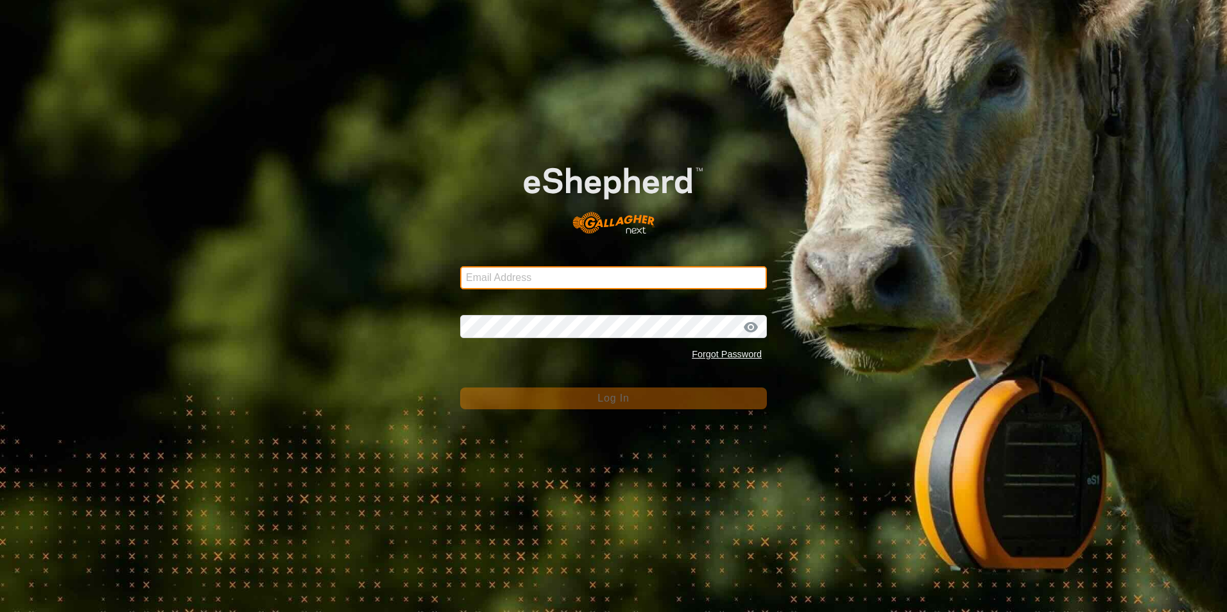
type input "[EMAIL_ADDRESS][DOMAIN_NAME]"
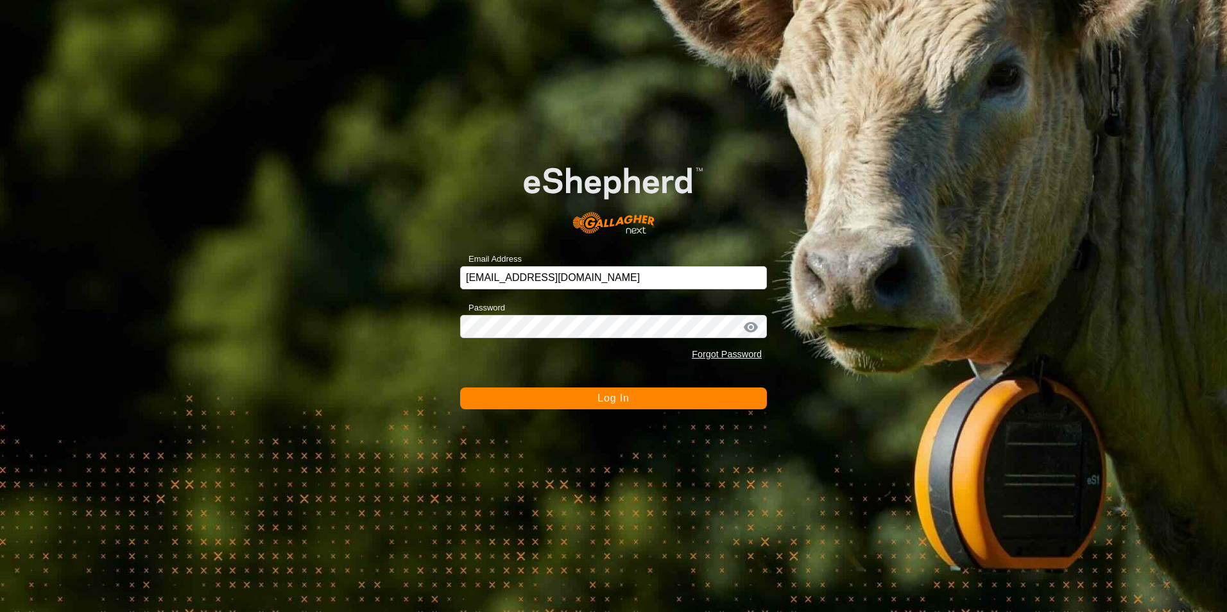
click at [718, 389] on button "Log In" at bounding box center [613, 399] width 307 height 22
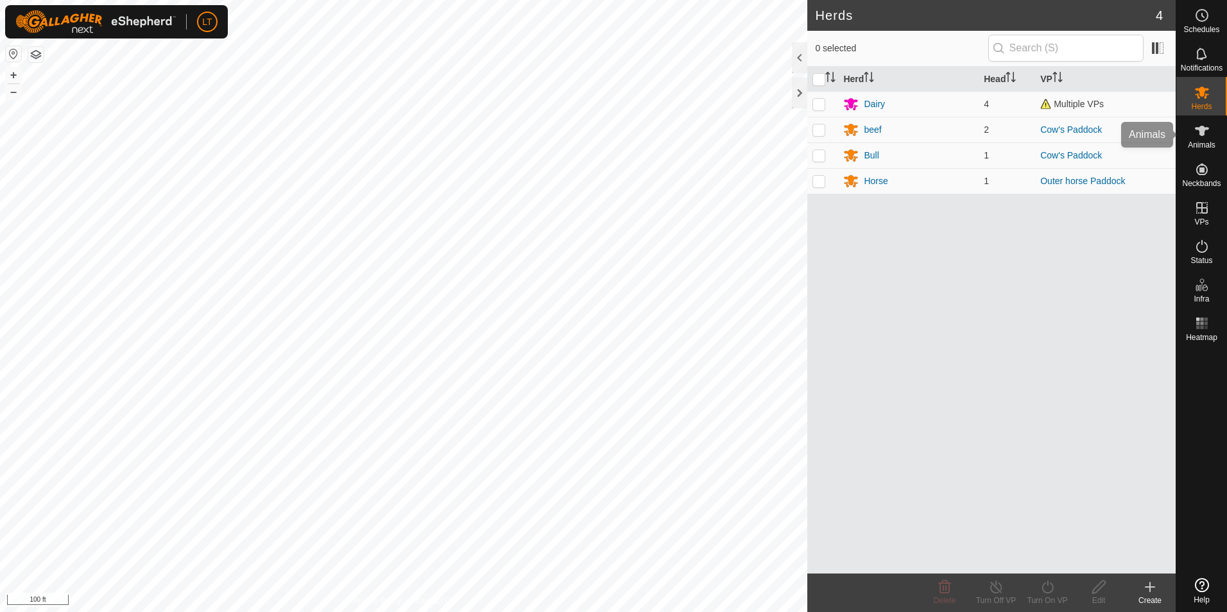
click at [1205, 143] on span "Animals" at bounding box center [1202, 145] width 28 height 8
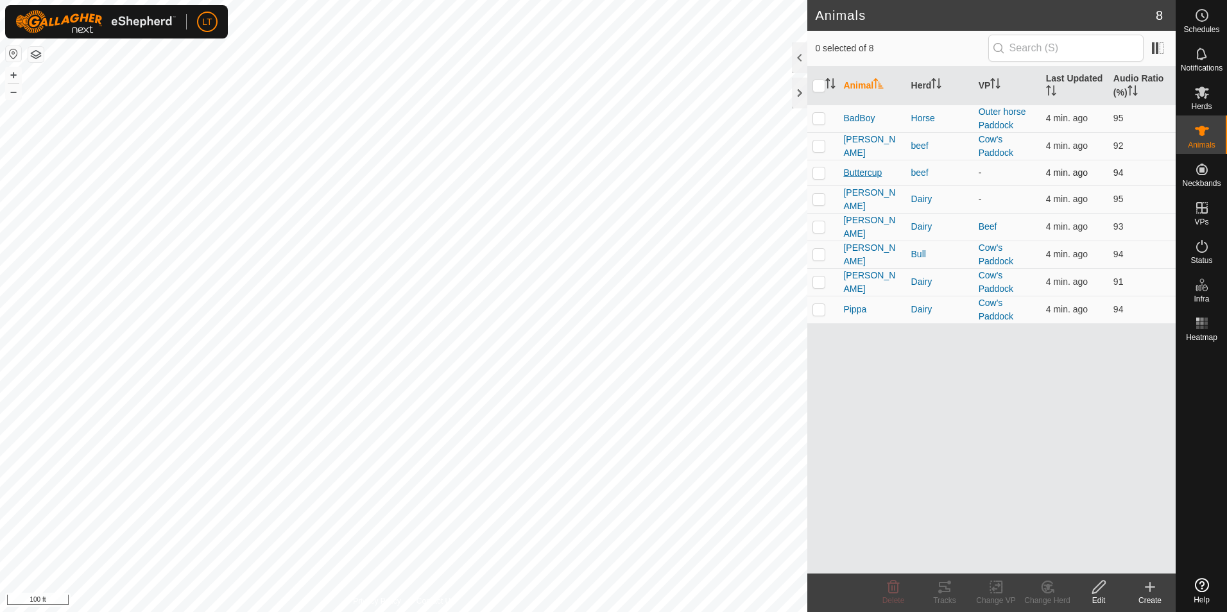
click at [849, 166] on span "Buttercup" at bounding box center [862, 172] width 39 height 13
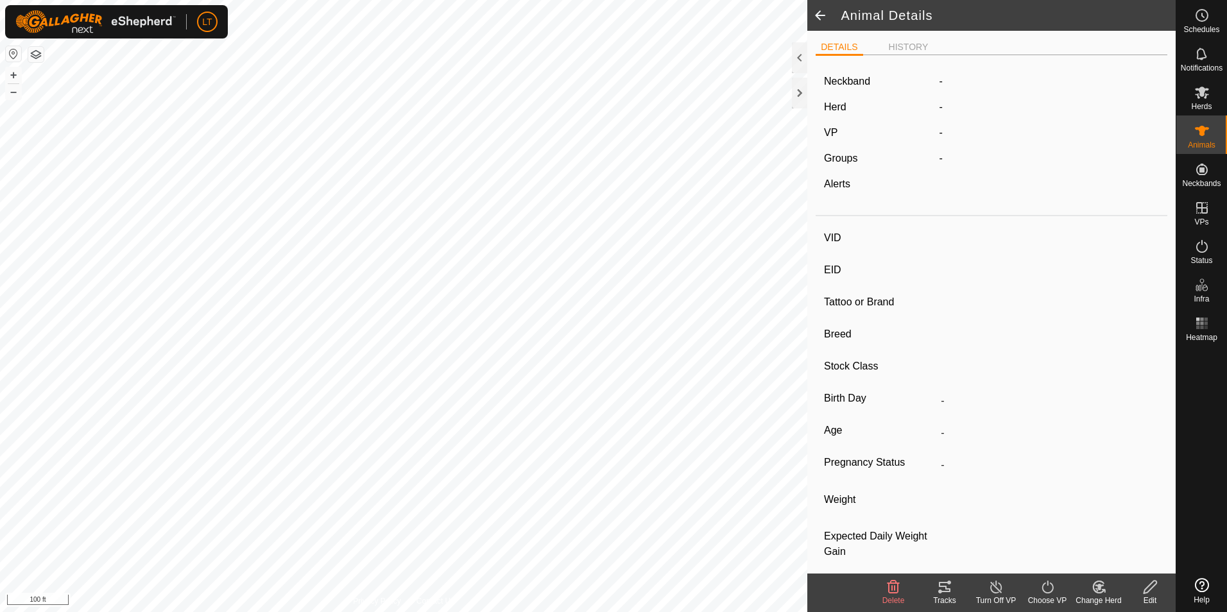
type input "Buttercup"
type input "-"
type input "Herford"
type input "-"
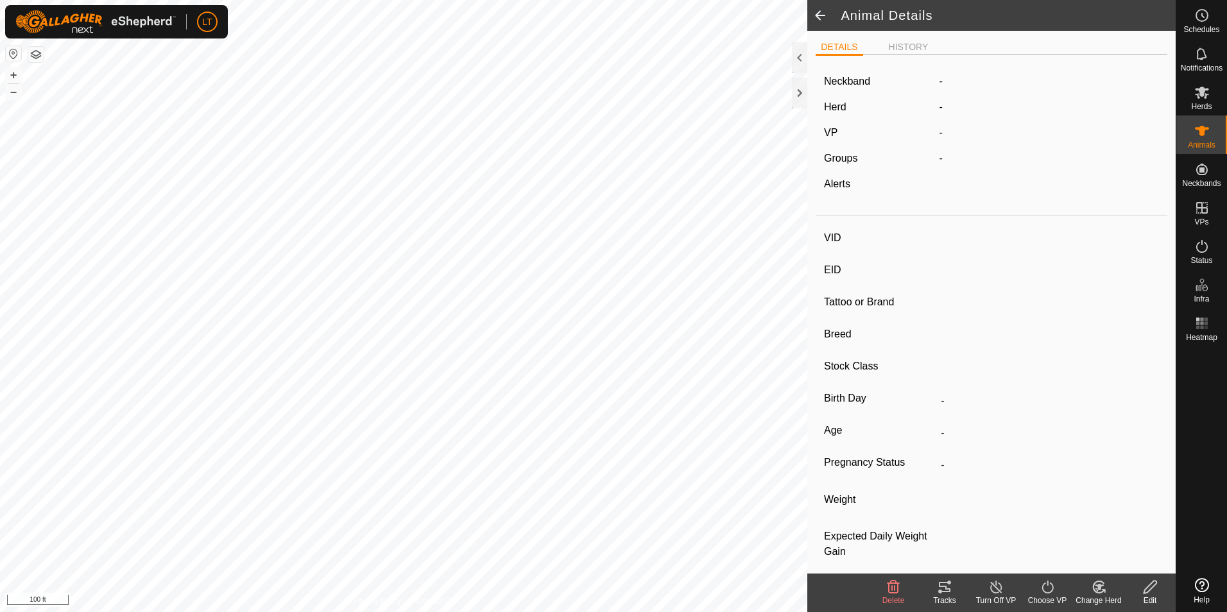
type input "Empty"
type input "0 kg"
type input "-"
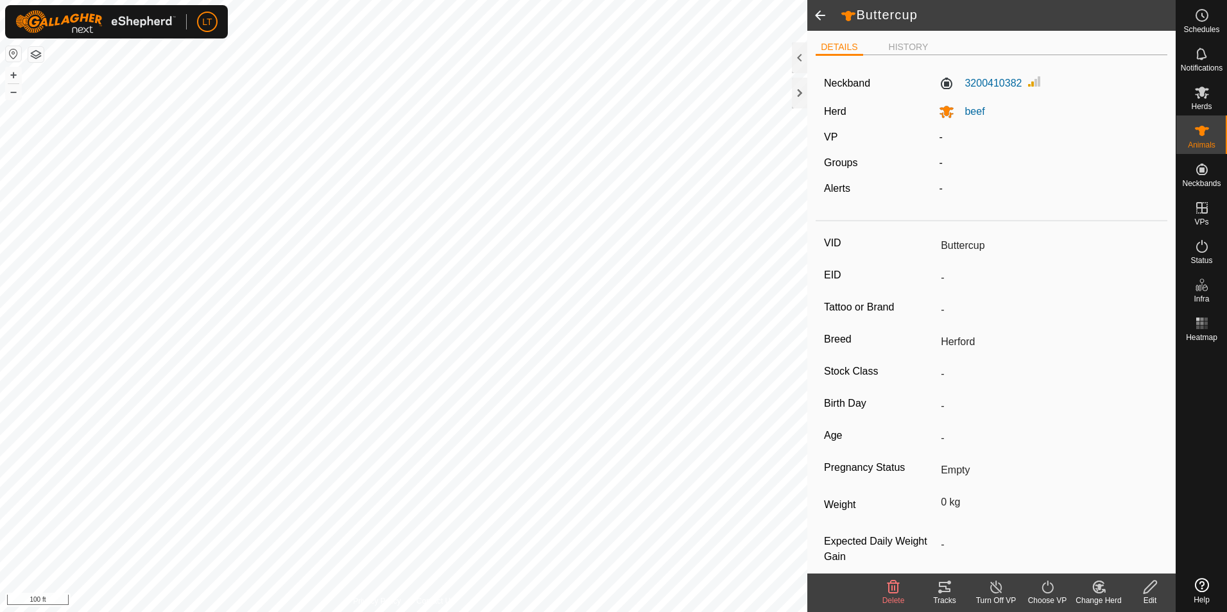
click at [1050, 599] on div "Choose VP" at bounding box center [1047, 601] width 51 height 12
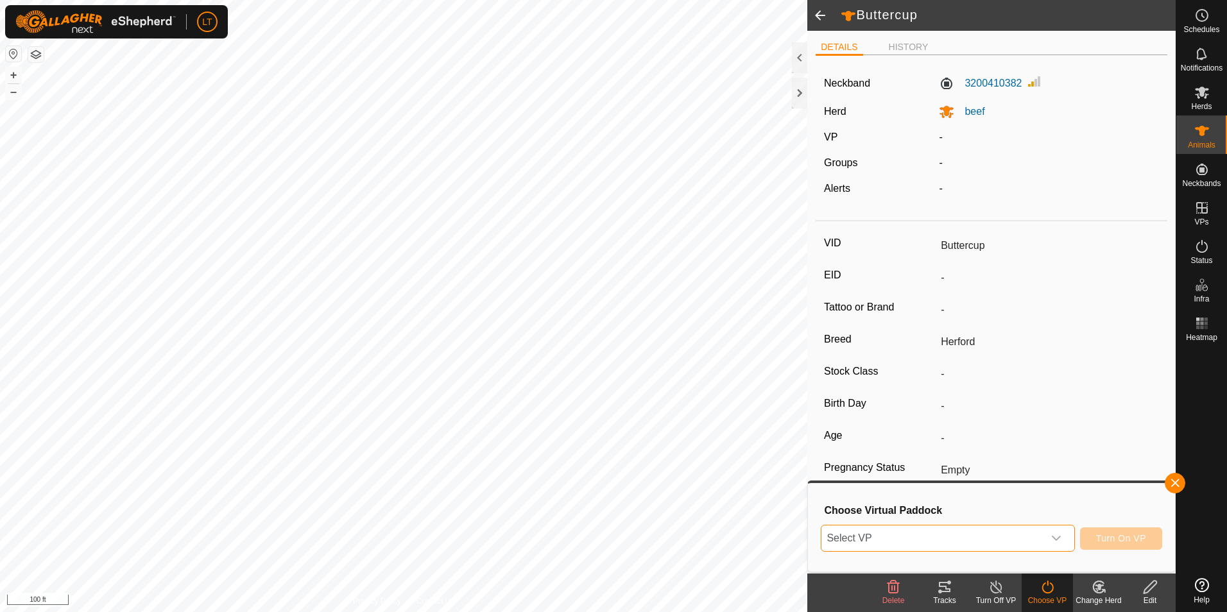
click at [946, 533] on span "Select VP" at bounding box center [932, 539] width 221 height 26
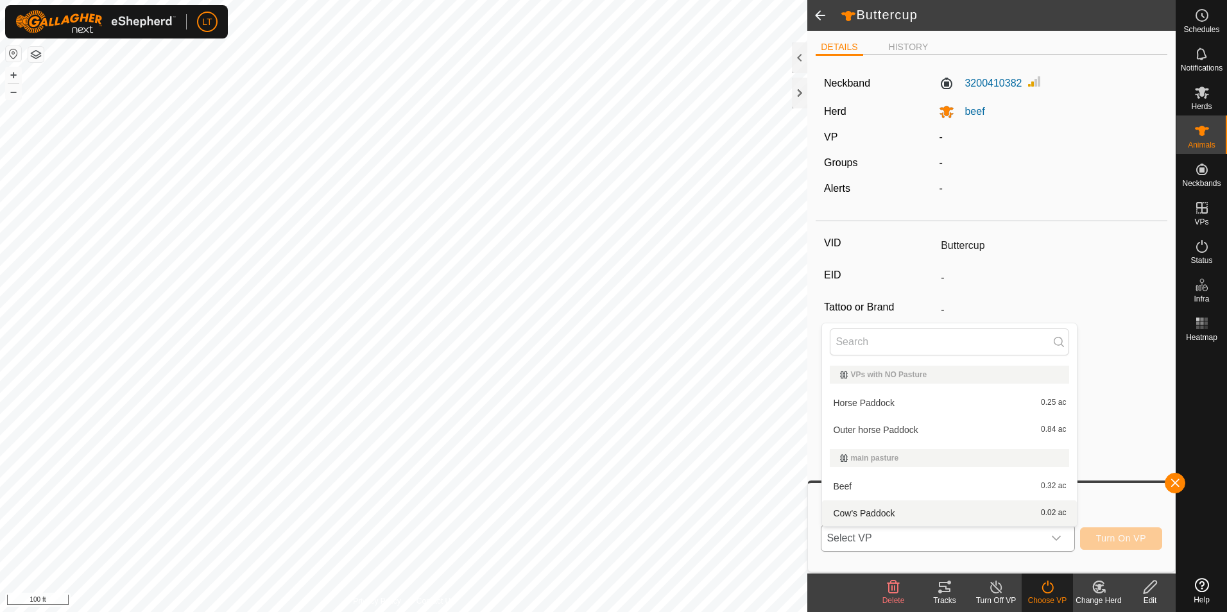
click at [899, 519] on li "Cow's Paddock 0.02 ac" at bounding box center [949, 514] width 255 height 26
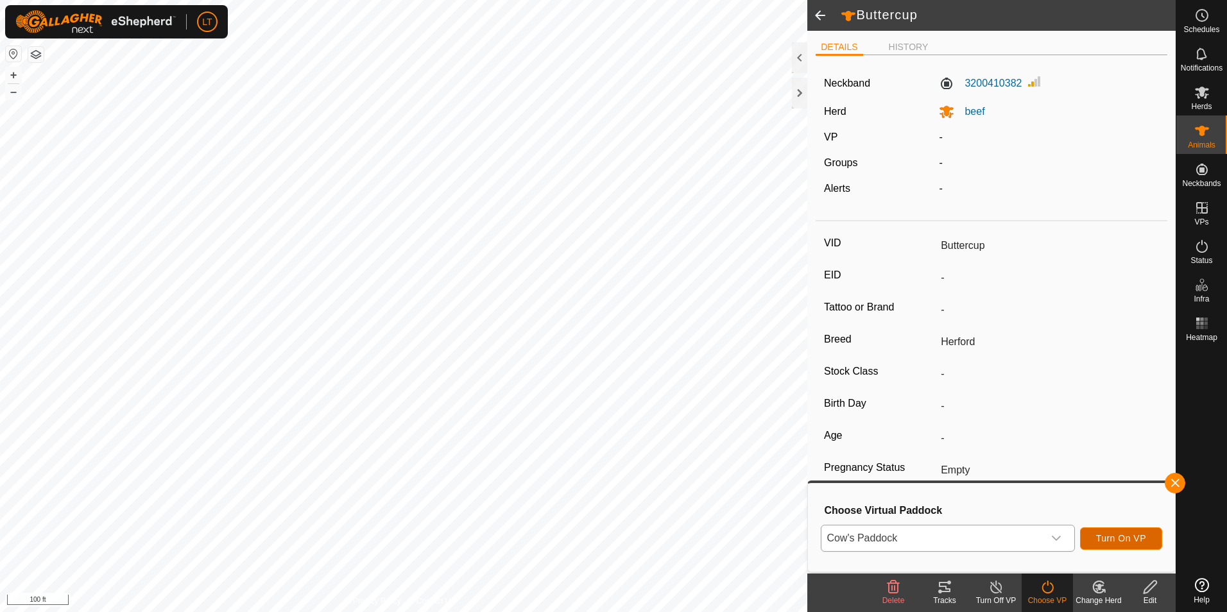
click at [1111, 548] on button "Turn On VP" at bounding box center [1121, 539] width 82 height 22
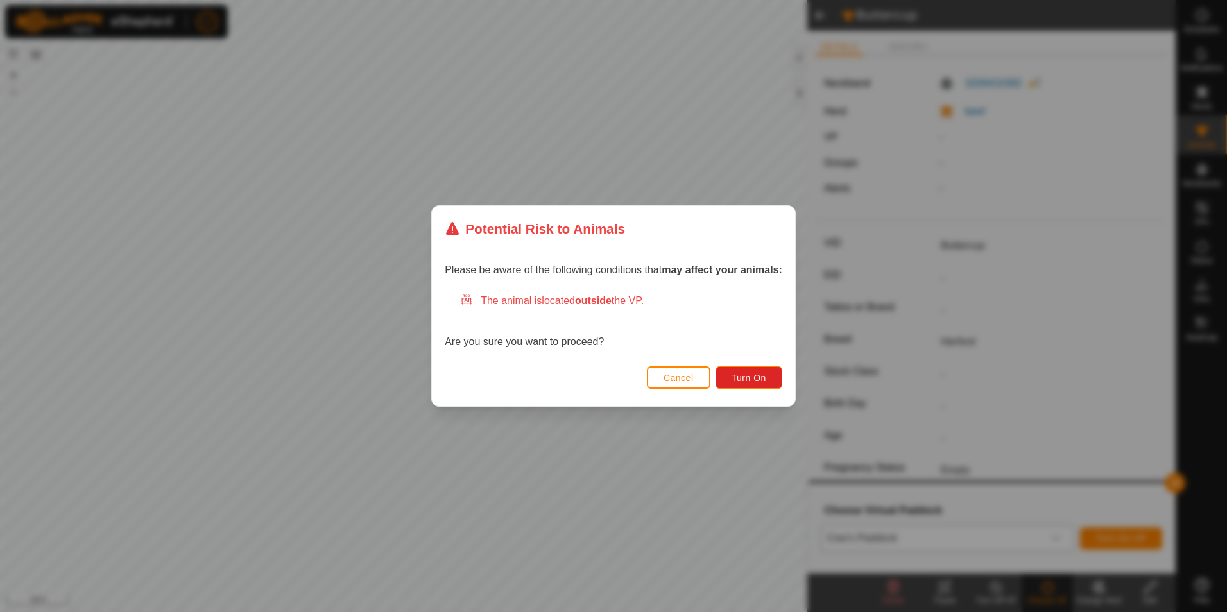
click at [736, 372] on button "Turn On" at bounding box center [749, 378] width 67 height 22
